Goal: Transaction & Acquisition: Purchase product/service

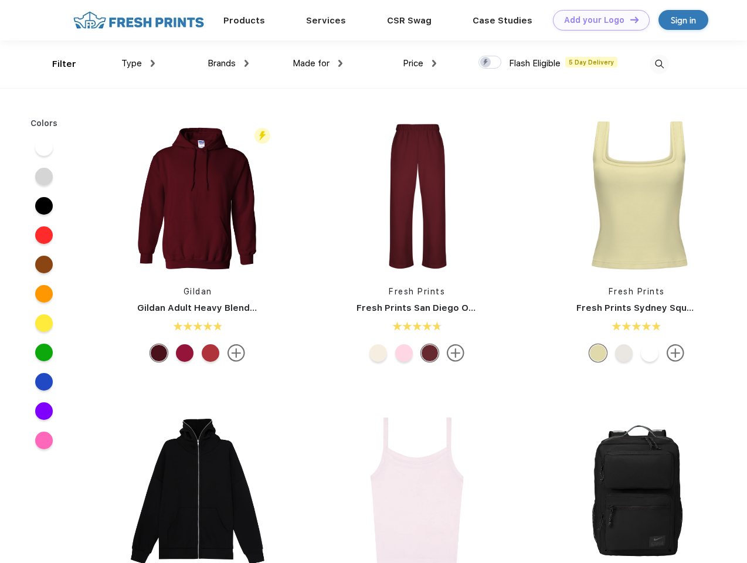
click at [597, 20] on link "Add your Logo Design Tool" at bounding box center [601, 20] width 97 height 21
click at [0, 0] on div "Design Tool" at bounding box center [0, 0] width 0 height 0
click at [629, 19] on link "Add your Logo Design Tool" at bounding box center [601, 20] width 97 height 21
click at [56, 64] on div "Filter" at bounding box center [64, 63] width 24 height 13
click at [138, 63] on span "Type" at bounding box center [131, 63] width 21 height 11
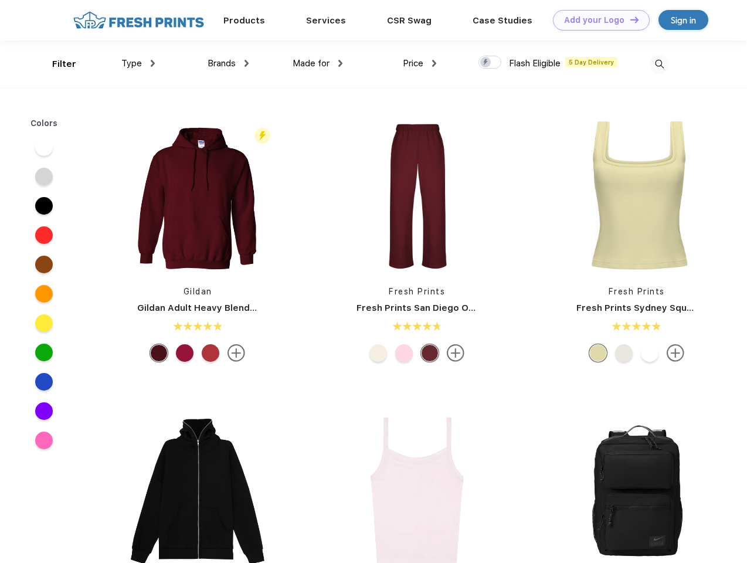
click at [228, 63] on span "Brands" at bounding box center [222, 63] width 28 height 11
click at [318, 63] on span "Made for" at bounding box center [311, 63] width 37 height 11
click at [420, 63] on span "Price" at bounding box center [413, 63] width 21 height 11
click at [490, 63] on div at bounding box center [490, 62] width 23 height 13
click at [486, 63] on input "checkbox" at bounding box center [483, 59] width 8 height 8
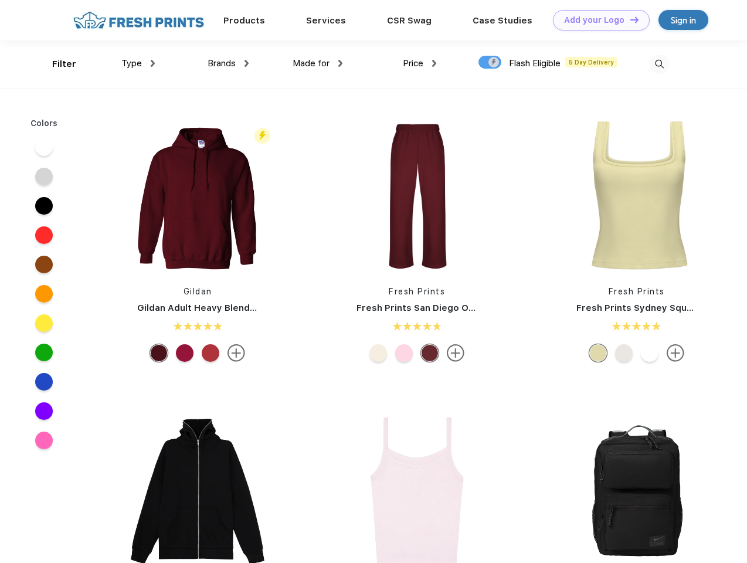
click at [659, 64] on img at bounding box center [659, 64] width 19 height 19
